Goal: Communication & Community: Connect with others

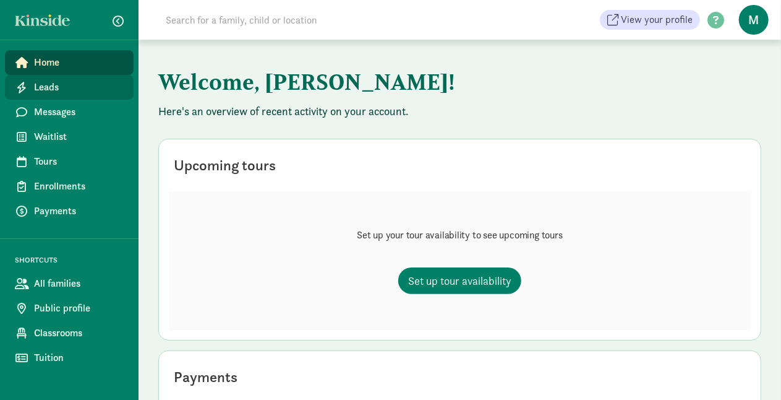
click at [48, 85] on span "Leads" at bounding box center [79, 87] width 90 height 15
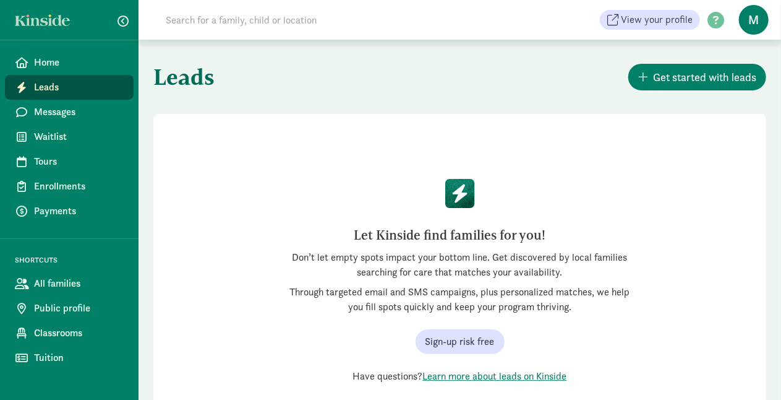
click at [641, 198] on div "Let Kinside find families for you! Don’t let empty spots impact your bottom lin…" at bounding box center [460, 267] width 371 height 271
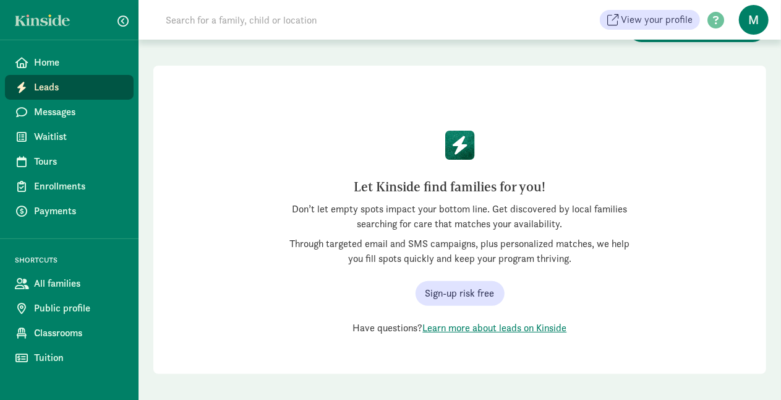
scroll to position [49, 0]
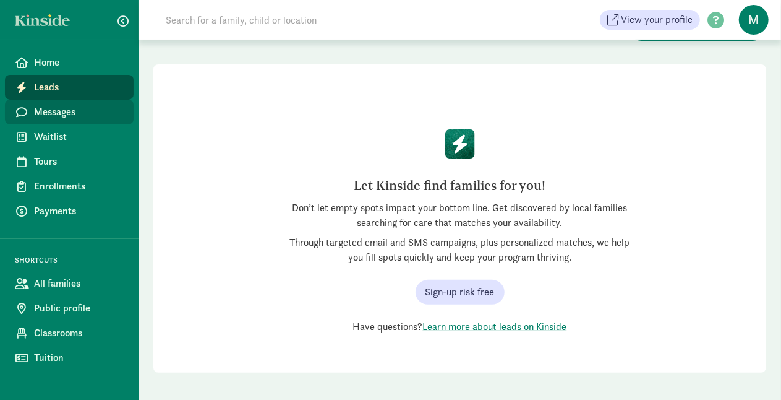
click at [56, 115] on span "Messages" at bounding box center [79, 112] width 90 height 15
